Goal: Contribute content

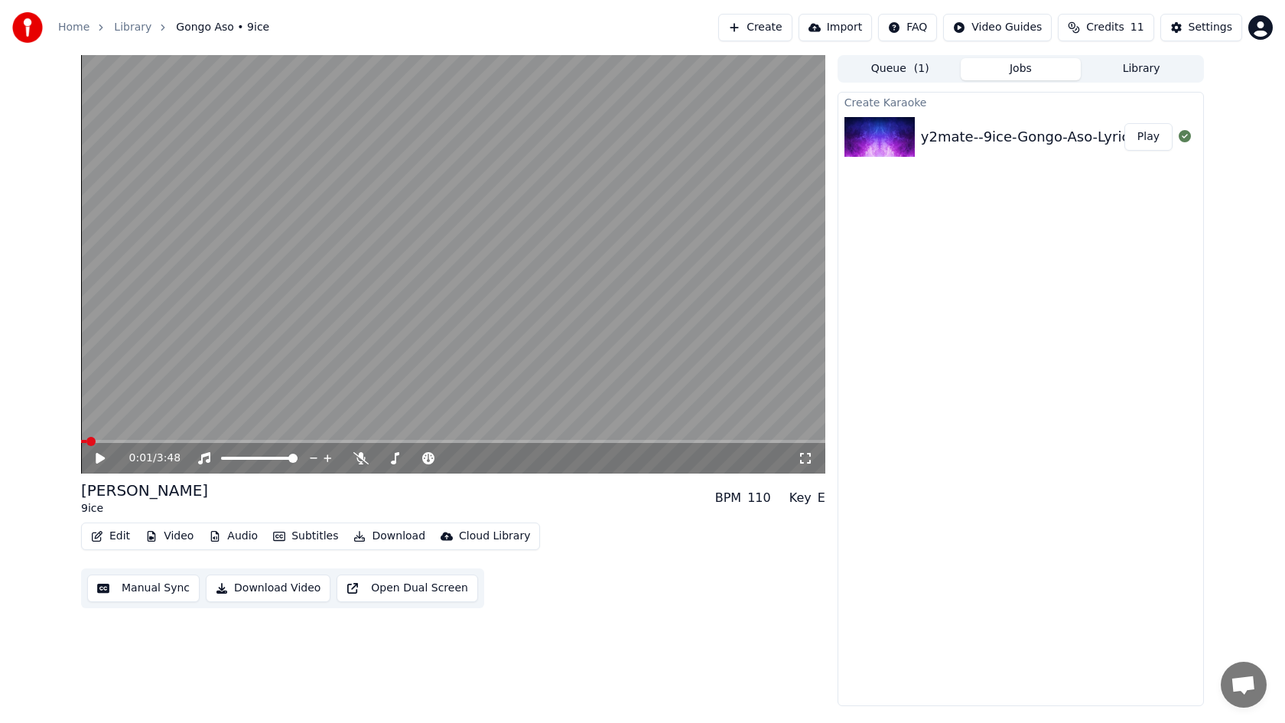
click at [98, 460] on icon at bounding box center [100, 458] width 9 height 11
click at [917, 248] on div "Create Karaoke y2mate--9ice-Gongo-Aso-Lyric-video-oldskool Play" at bounding box center [1020, 399] width 366 height 614
click at [116, 531] on button "Edit" at bounding box center [110, 535] width 51 height 21
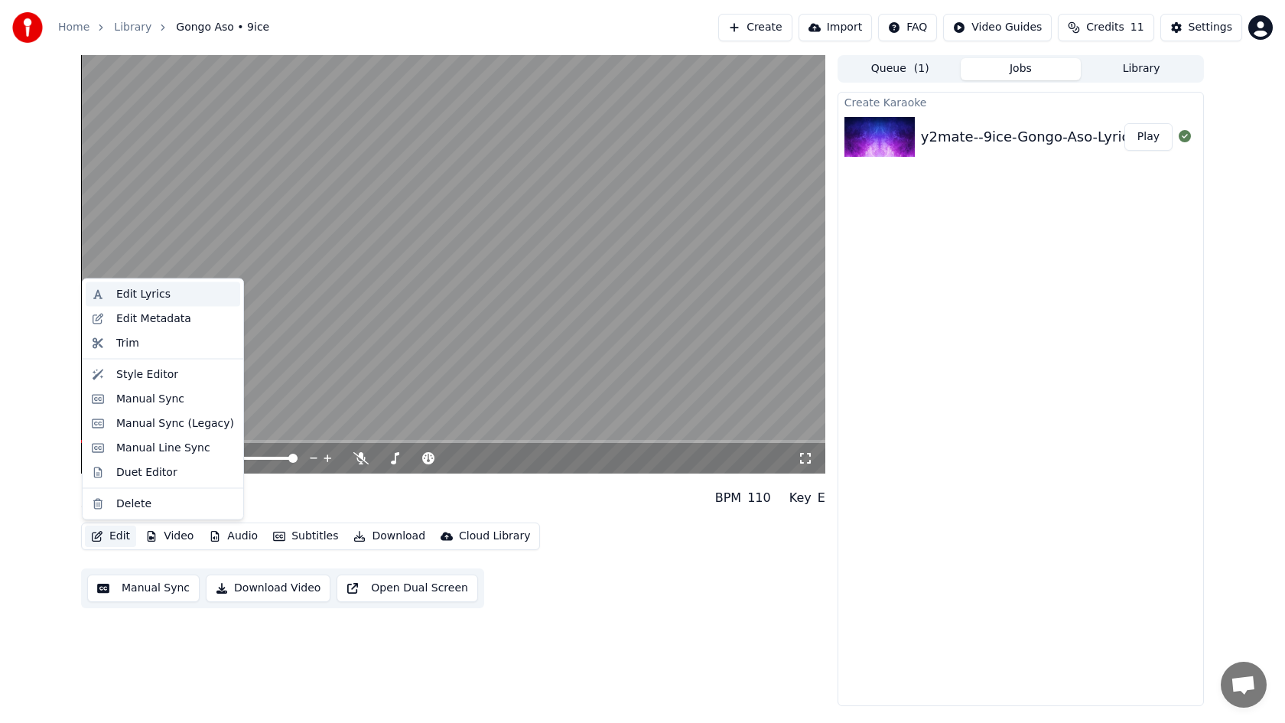
click at [169, 296] on div "Edit Lyrics" at bounding box center [175, 294] width 118 height 15
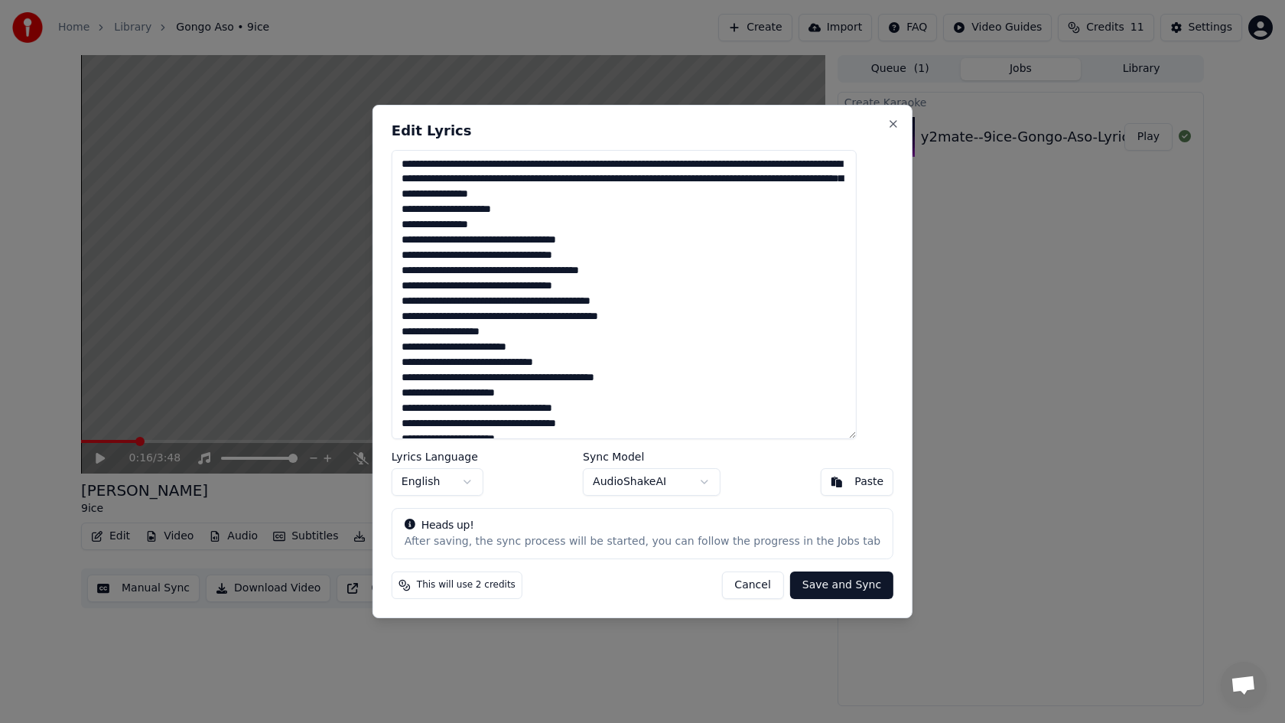
drag, startPoint x: 805, startPoint y: 195, endPoint x: 415, endPoint y: 161, distance: 391.4
click at [415, 161] on textarea at bounding box center [623, 294] width 465 height 289
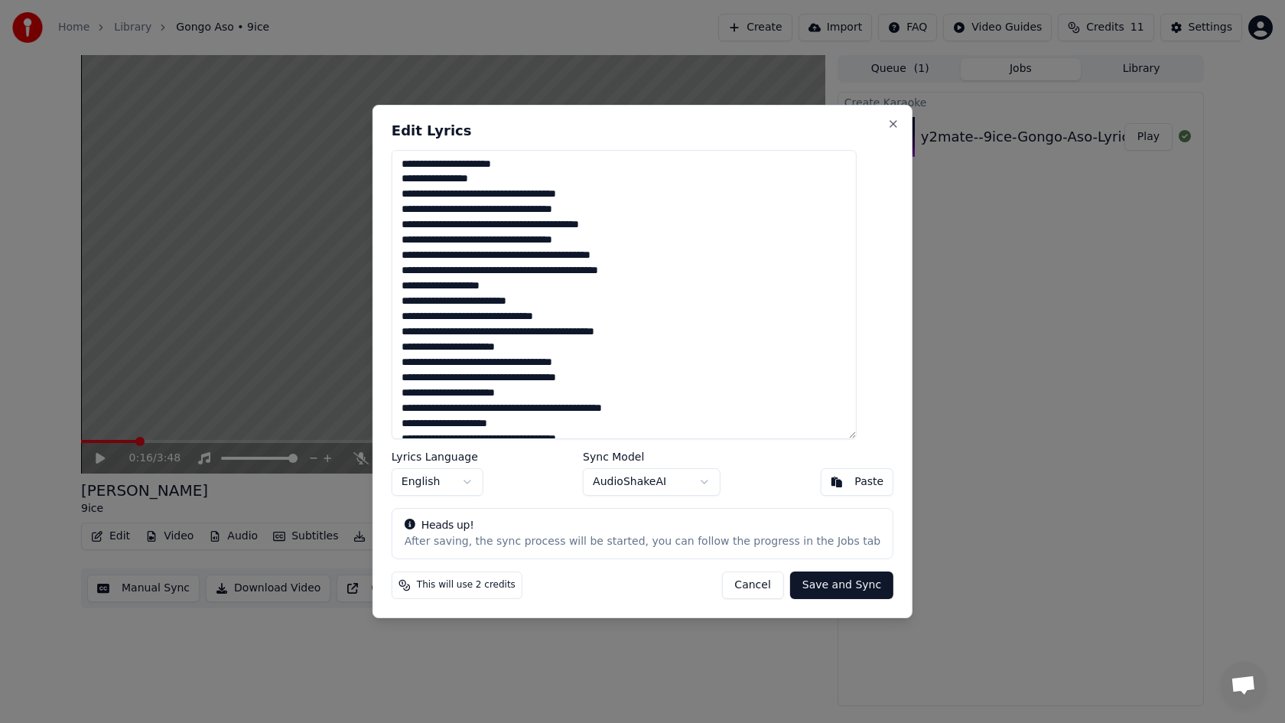
type textarea "**********"
click at [808, 585] on button "Save and Sync" at bounding box center [841, 585] width 103 height 28
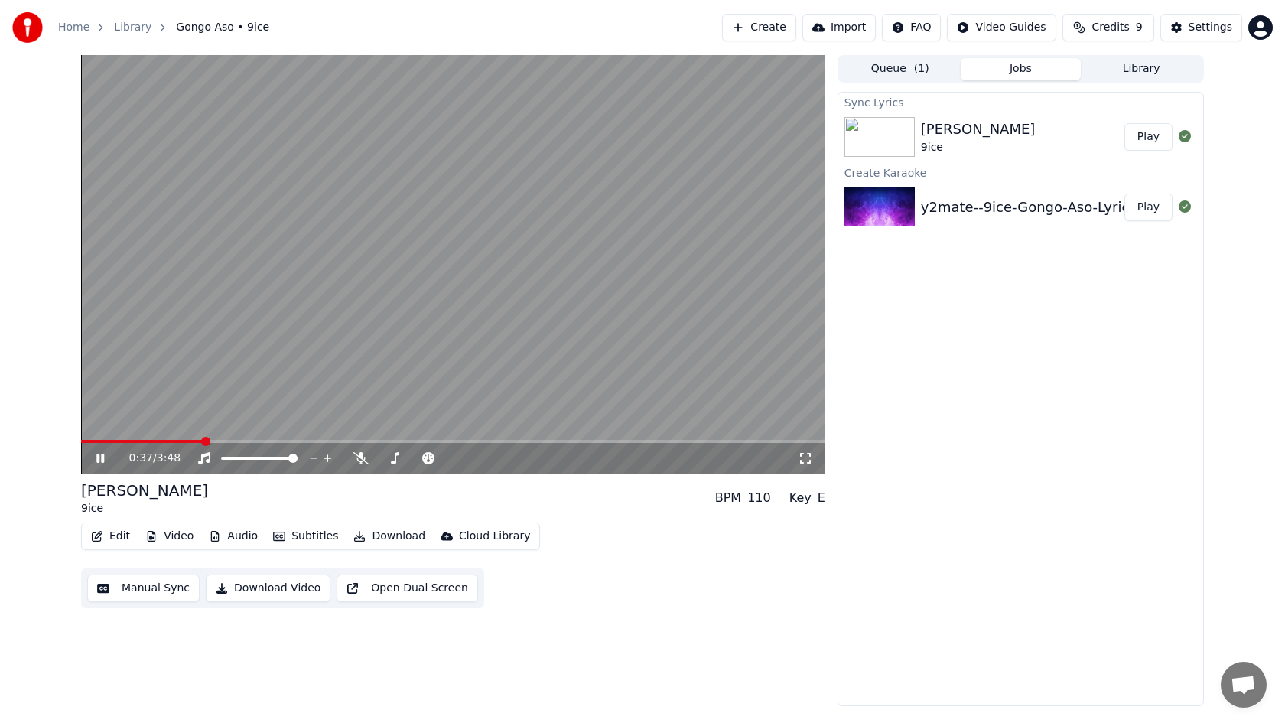
click at [99, 458] on icon at bounding box center [100, 457] width 8 height 9
click at [86, 441] on span at bounding box center [143, 441] width 125 height 3
click at [98, 461] on icon at bounding box center [100, 458] width 9 height 11
click at [99, 456] on icon at bounding box center [111, 458] width 36 height 12
click at [277, 586] on button "Download Video" at bounding box center [268, 588] width 125 height 28
